Goal: Task Accomplishment & Management: Use online tool/utility

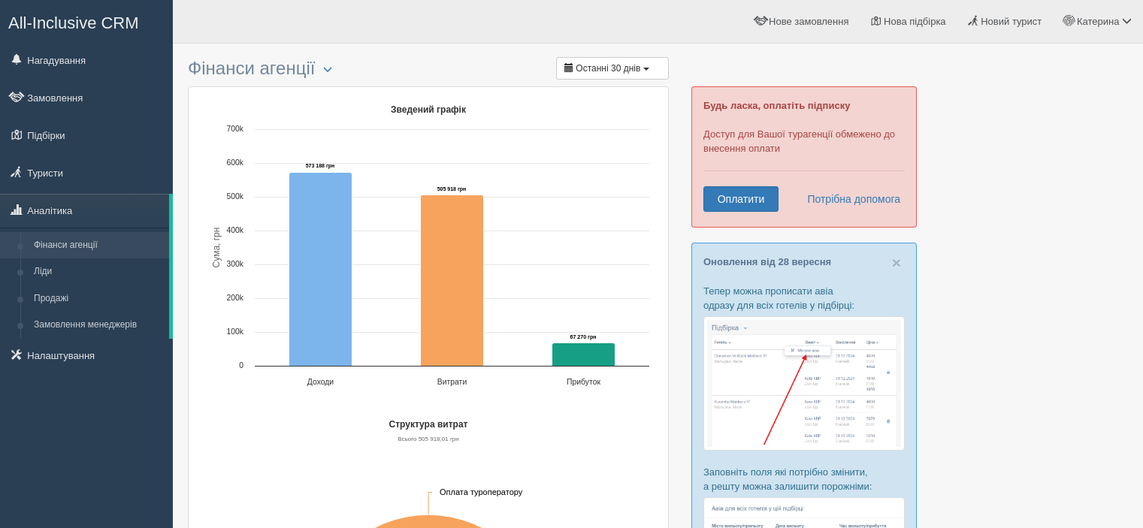
scroll to position [601, 0]
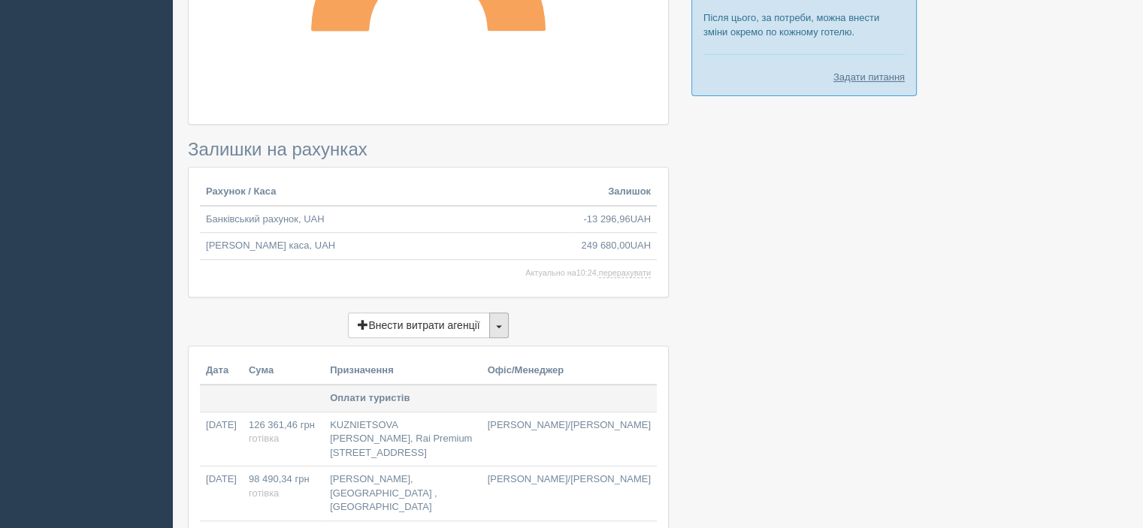
click at [498, 327] on button "button" at bounding box center [499, 326] width 20 height 26
click at [476, 370] on link "Переказ між рахунками" at bounding box center [428, 377] width 159 height 25
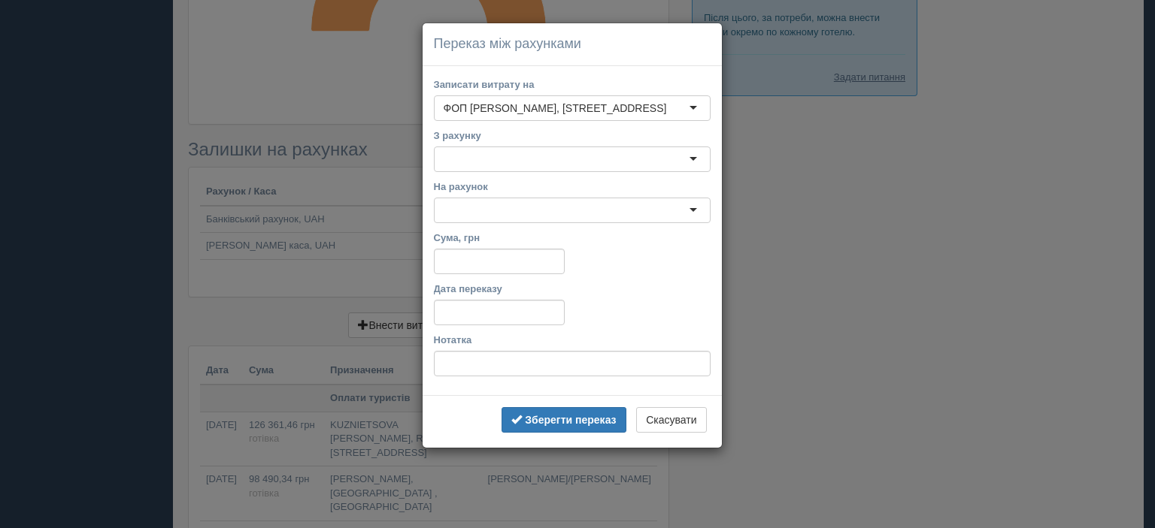
click at [514, 162] on div at bounding box center [572, 160] width 277 height 26
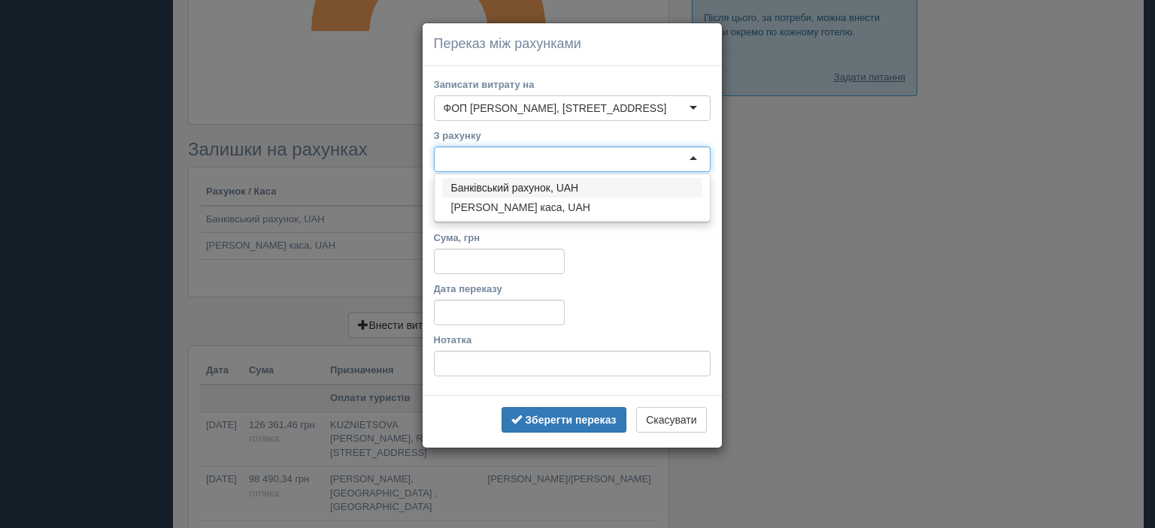
click at [514, 162] on div at bounding box center [572, 160] width 277 height 26
click at [519, 249] on input "Сума, грн" at bounding box center [499, 262] width 131 height 26
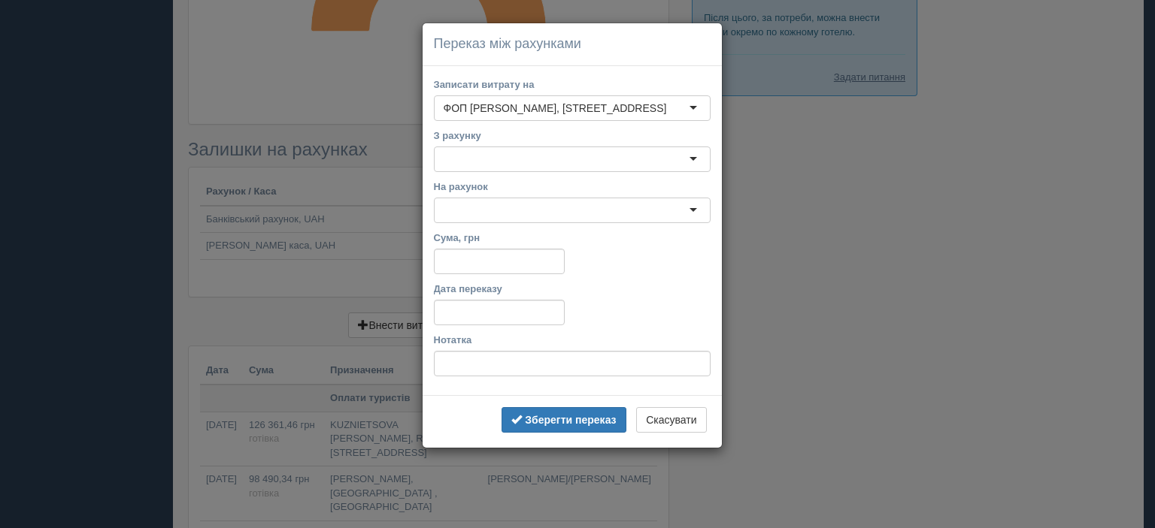
click at [517, 213] on div at bounding box center [572, 211] width 277 height 26
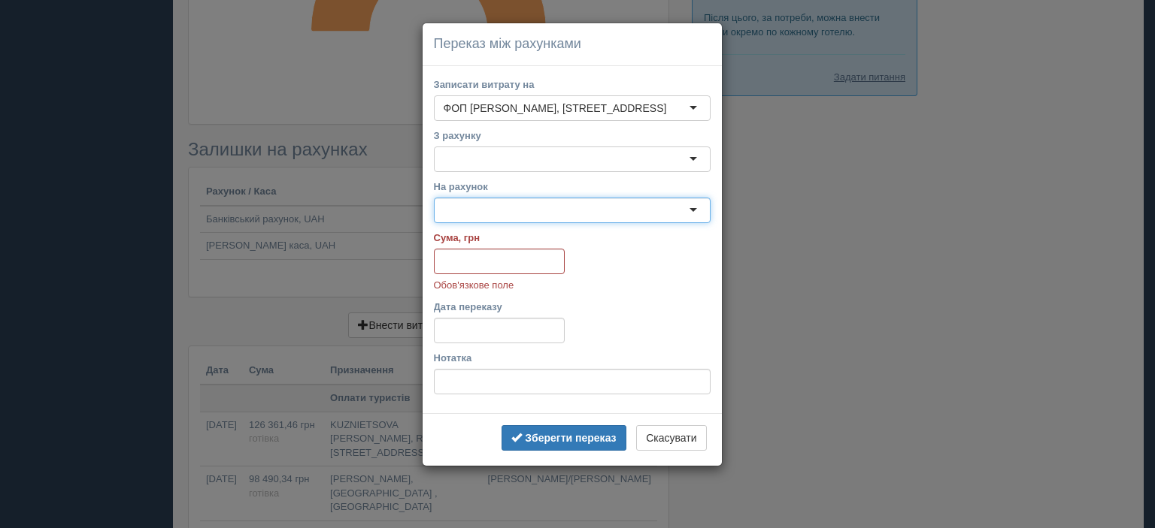
click at [517, 213] on div at bounding box center [572, 211] width 277 height 26
click at [531, 304] on label "Дата переказу" at bounding box center [499, 307] width 131 height 14
click at [531, 318] on input "Дата переказу" at bounding box center [499, 331] width 131 height 26
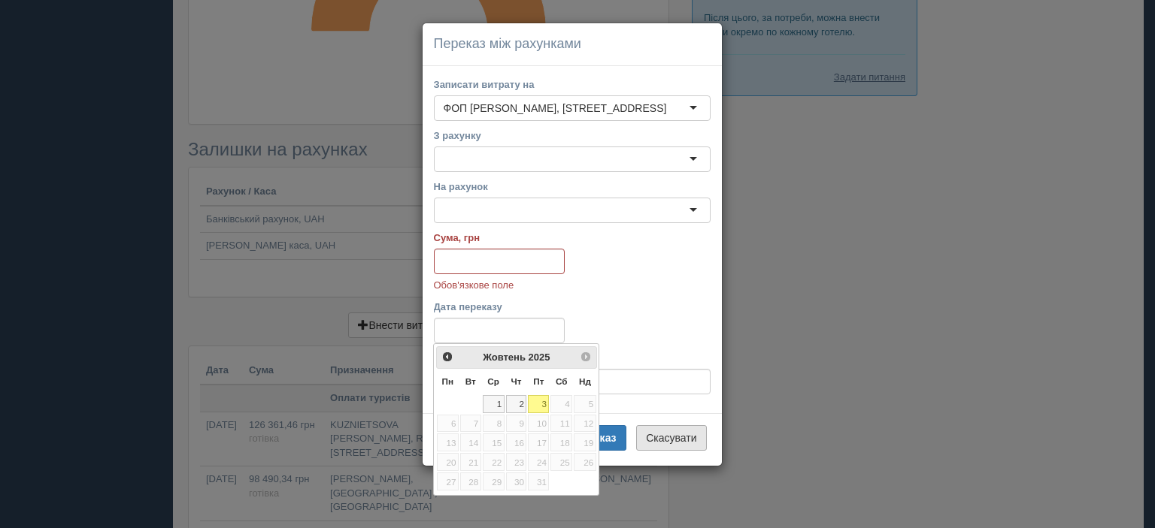
click at [654, 444] on button "Скасувати" at bounding box center [671, 439] width 70 height 26
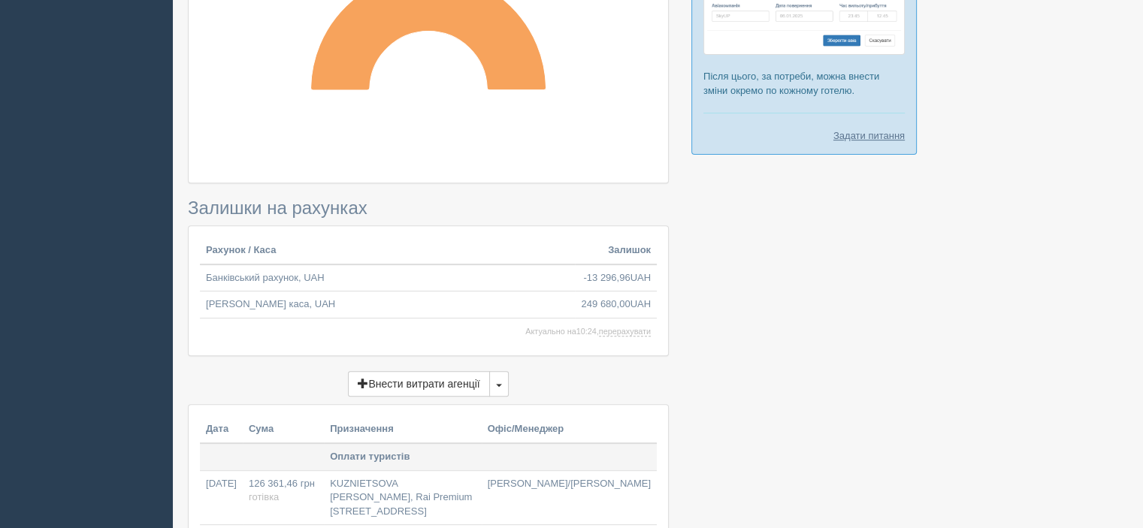
scroll to position [455, 0]
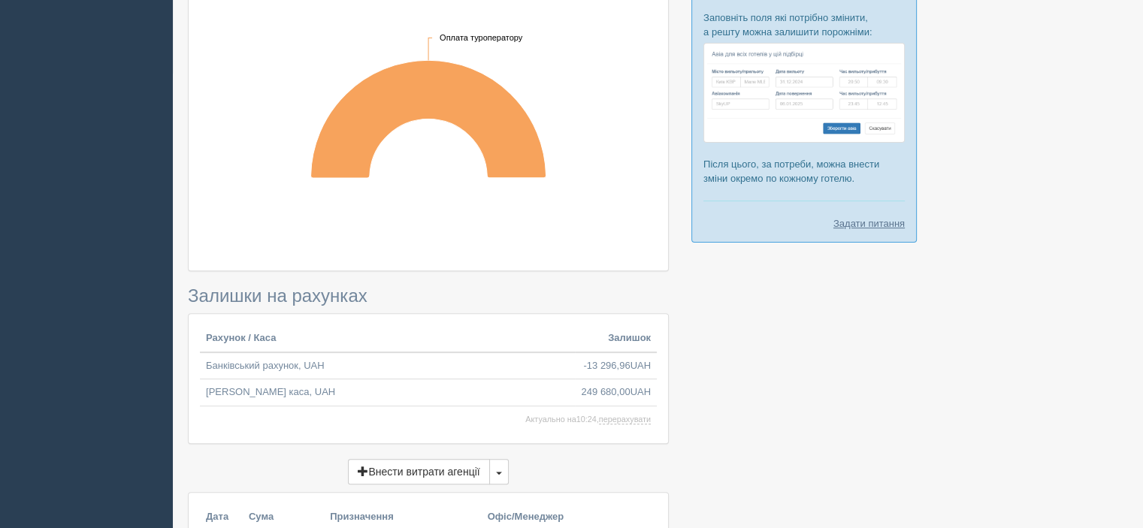
drag, startPoint x: 466, startPoint y: 365, endPoint x: 820, endPoint y: 432, distance: 360.3
click at [821, 432] on div at bounding box center [658, 476] width 940 height 1760
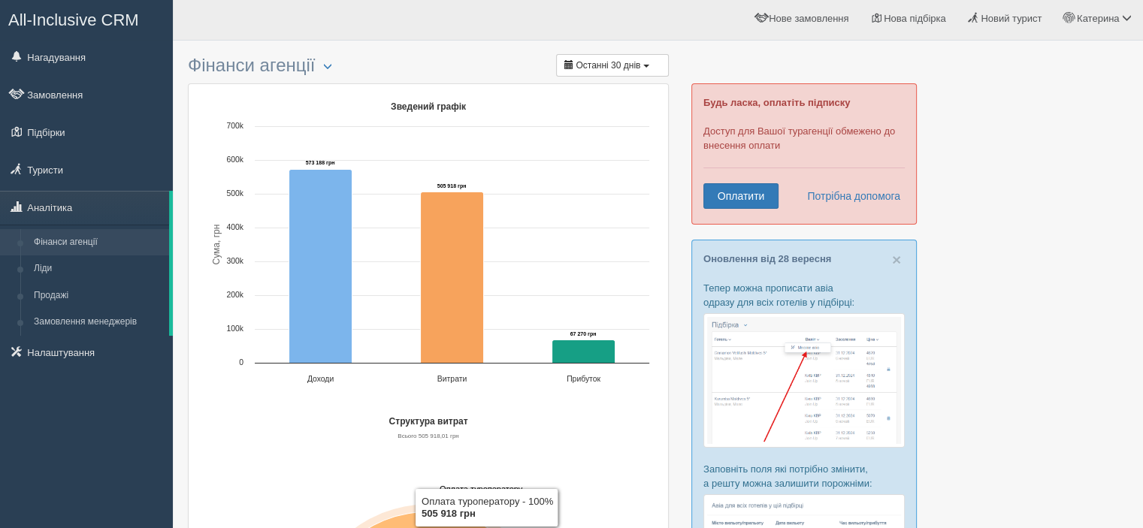
scroll to position [0, 0]
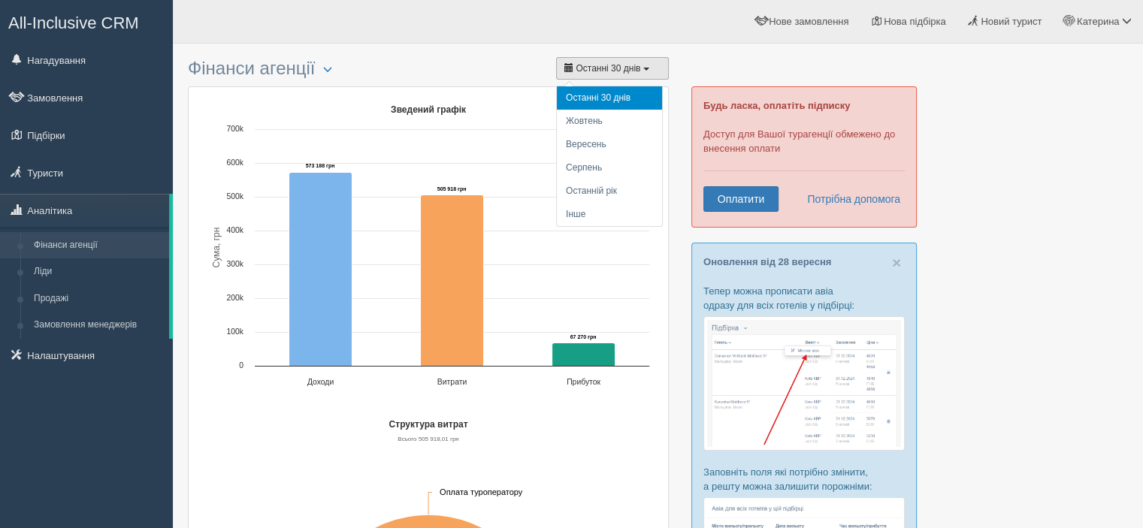
click at [581, 62] on button "Останні 30 днів" at bounding box center [612, 68] width 113 height 23
click at [603, 190] on li "Останній рік" at bounding box center [609, 191] width 105 height 23
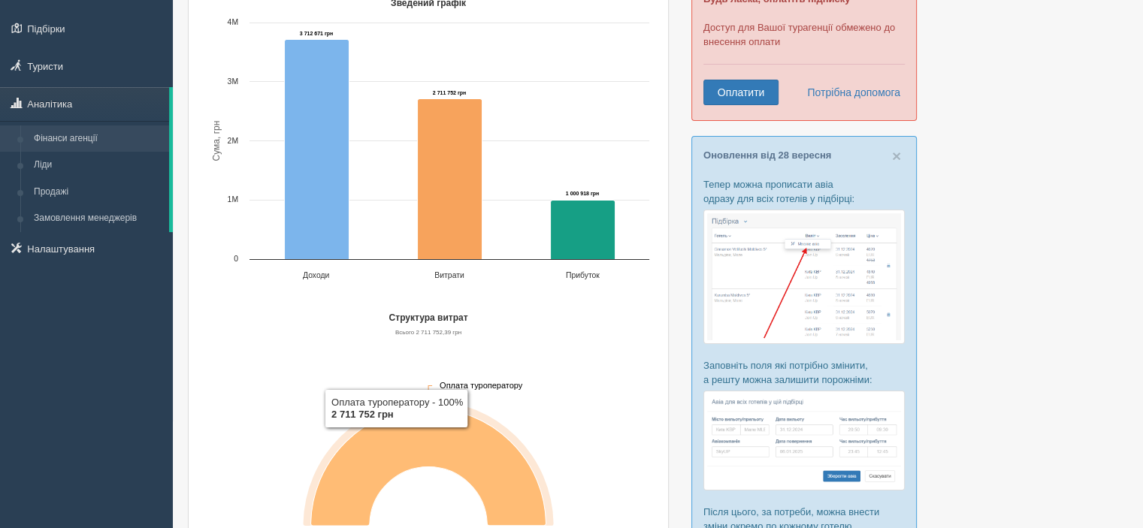
scroll to position [75, 0]
